Goal: Check status

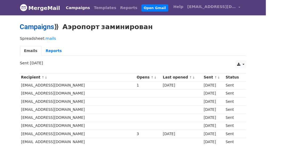
click at [31, 29] on link "Campaigns" at bounding box center [41, 29] width 38 height 9
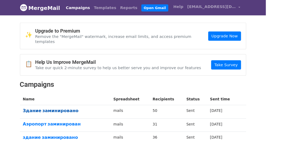
click at [51, 118] on link "Здание заминировано" at bounding box center [71, 121] width 93 height 6
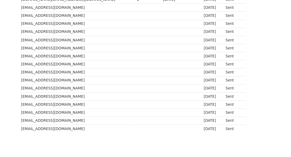
scroll to position [419, 0]
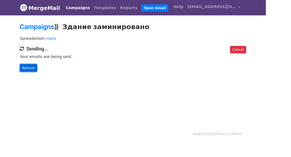
click at [22, 72] on link "Refresh" at bounding box center [31, 74] width 19 height 8
click at [22, 77] on link "Refresh" at bounding box center [31, 74] width 19 height 8
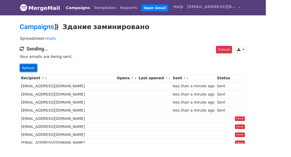
click at [23, 76] on link "Refresh" at bounding box center [31, 74] width 19 height 8
